Goal: Task Accomplishment & Management: Manage account settings

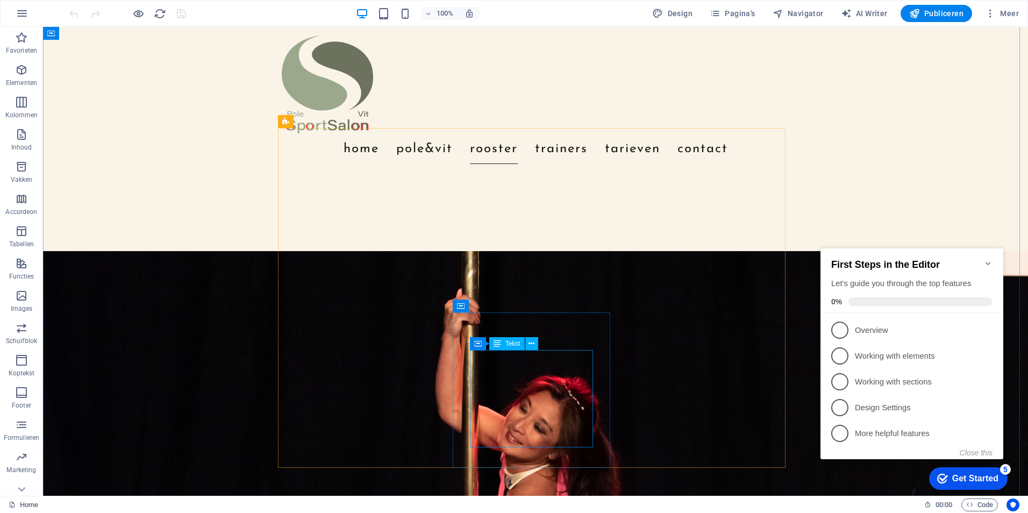
scroll to position [1559, 0]
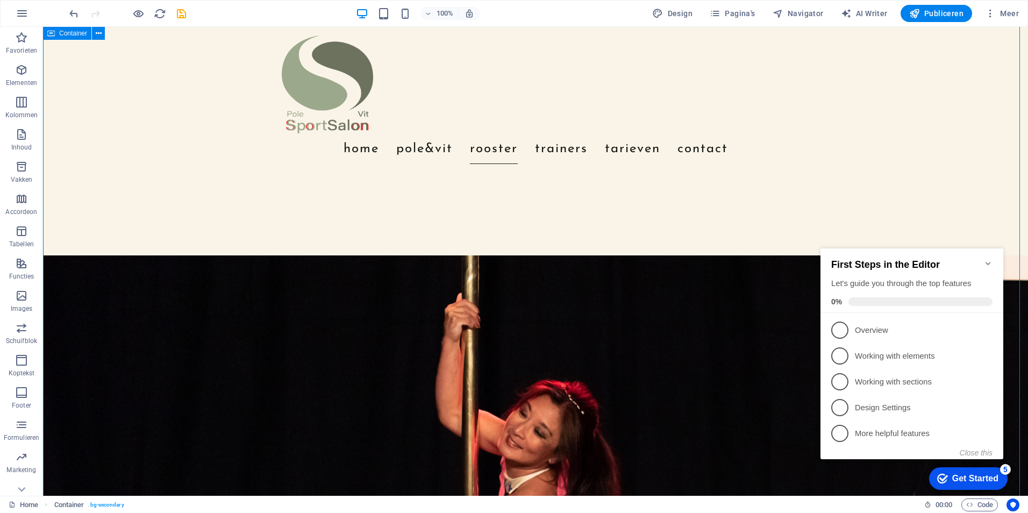
scroll to position [1452, 0]
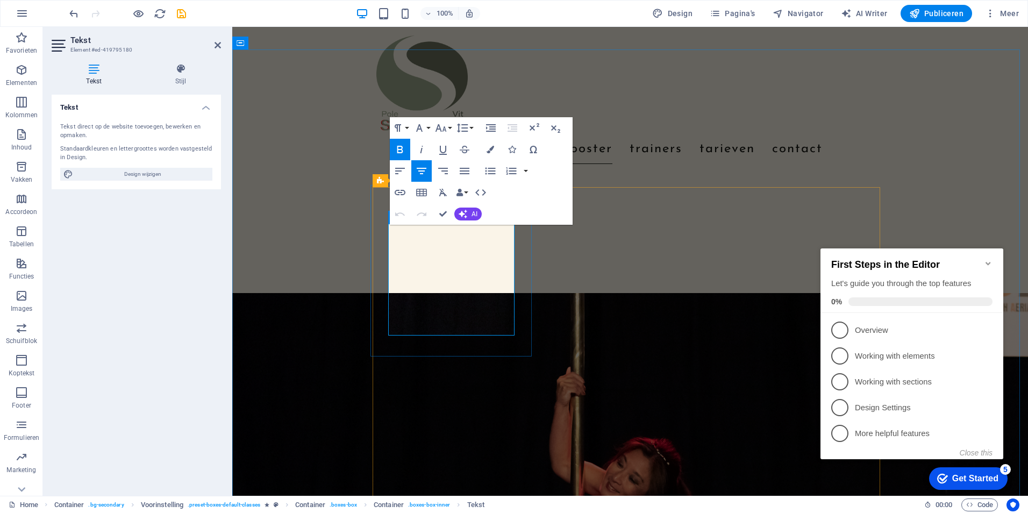
drag, startPoint x: 431, startPoint y: 331, endPoint x: 442, endPoint y: 327, distance: 11.6
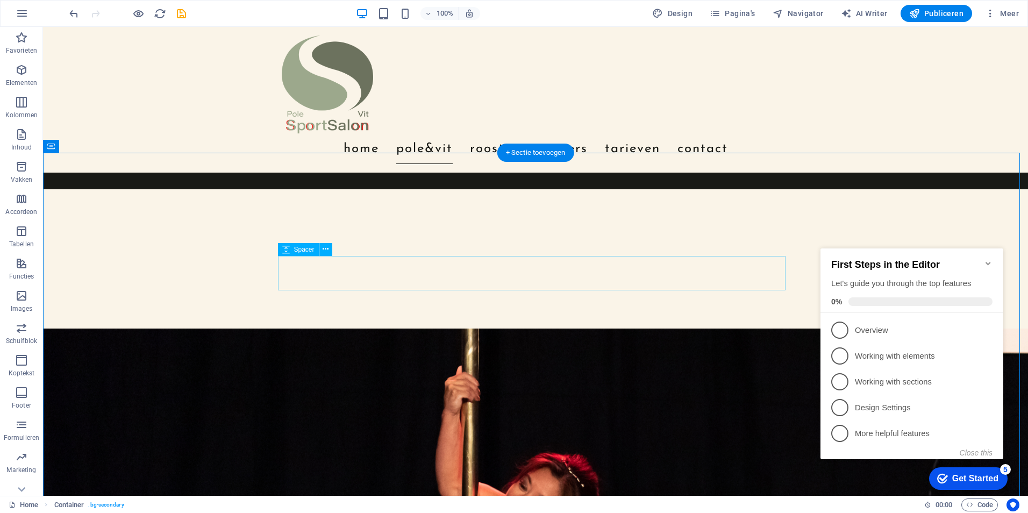
scroll to position [1290, 0]
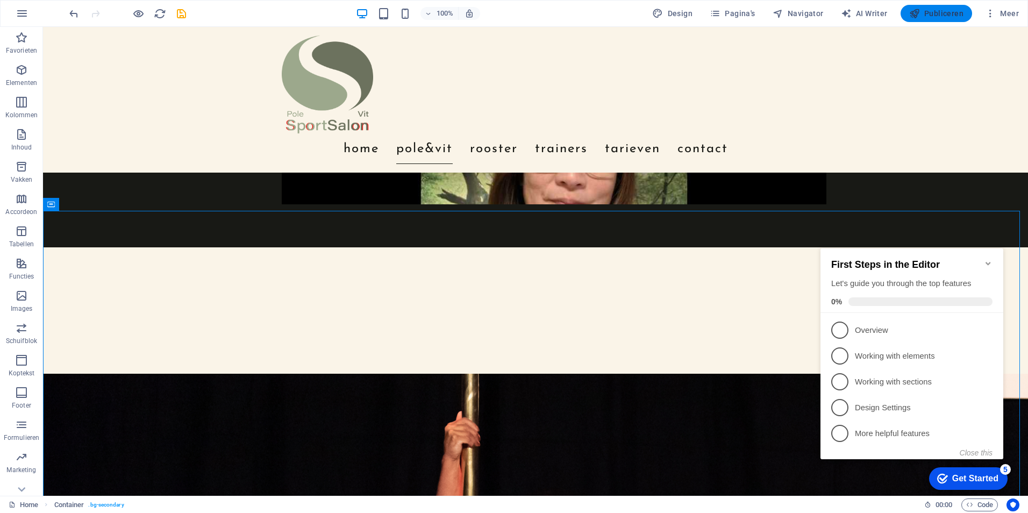
click at [951, 16] on span "Publiceren" at bounding box center [936, 13] width 54 height 11
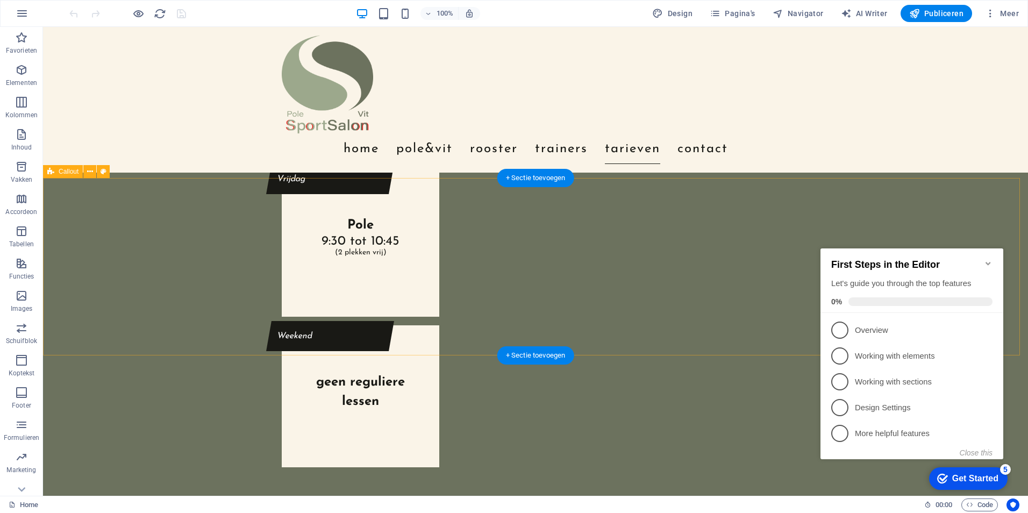
scroll to position [3290, 0]
